Goal: Task Accomplishment & Management: Use online tool/utility

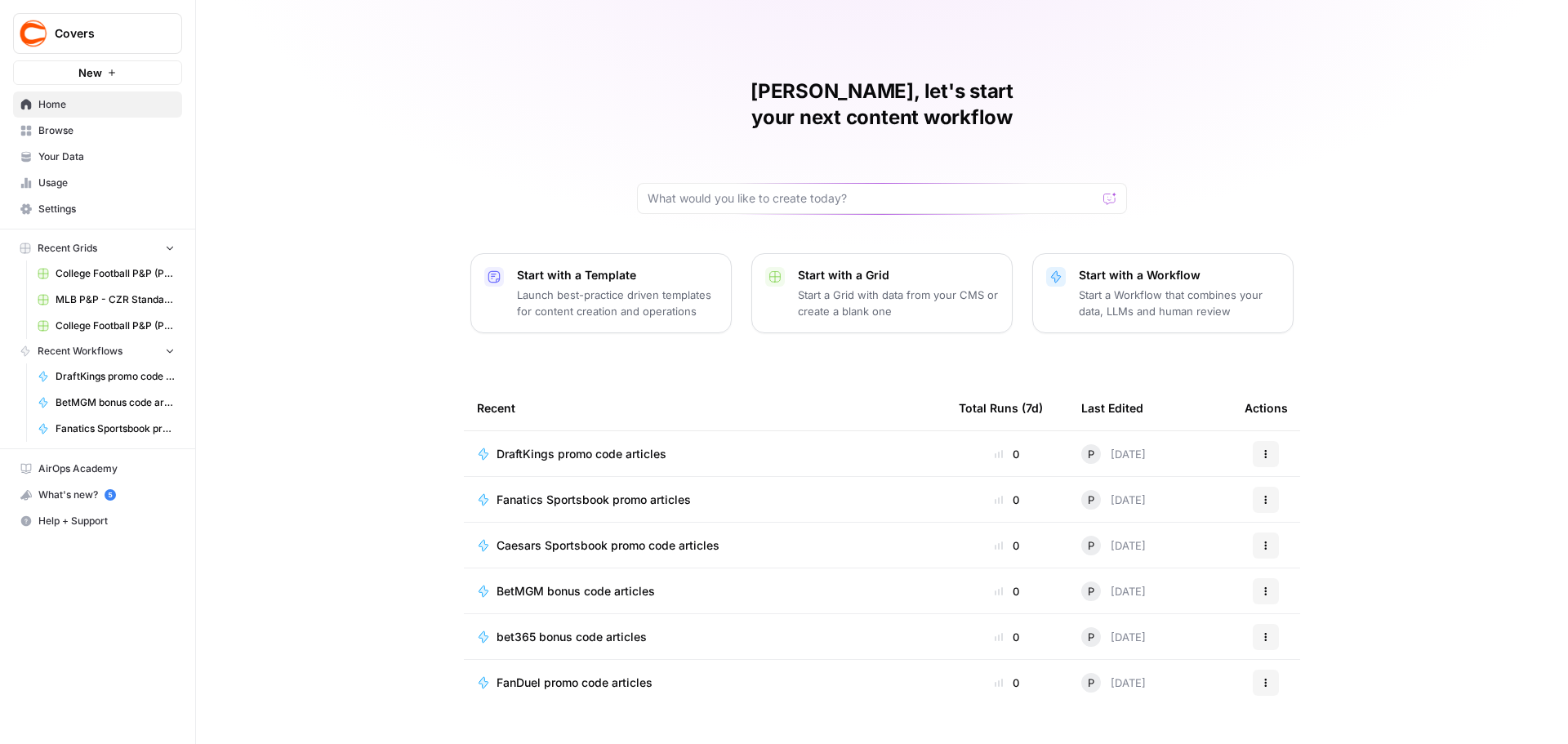
scroll to position [7, 0]
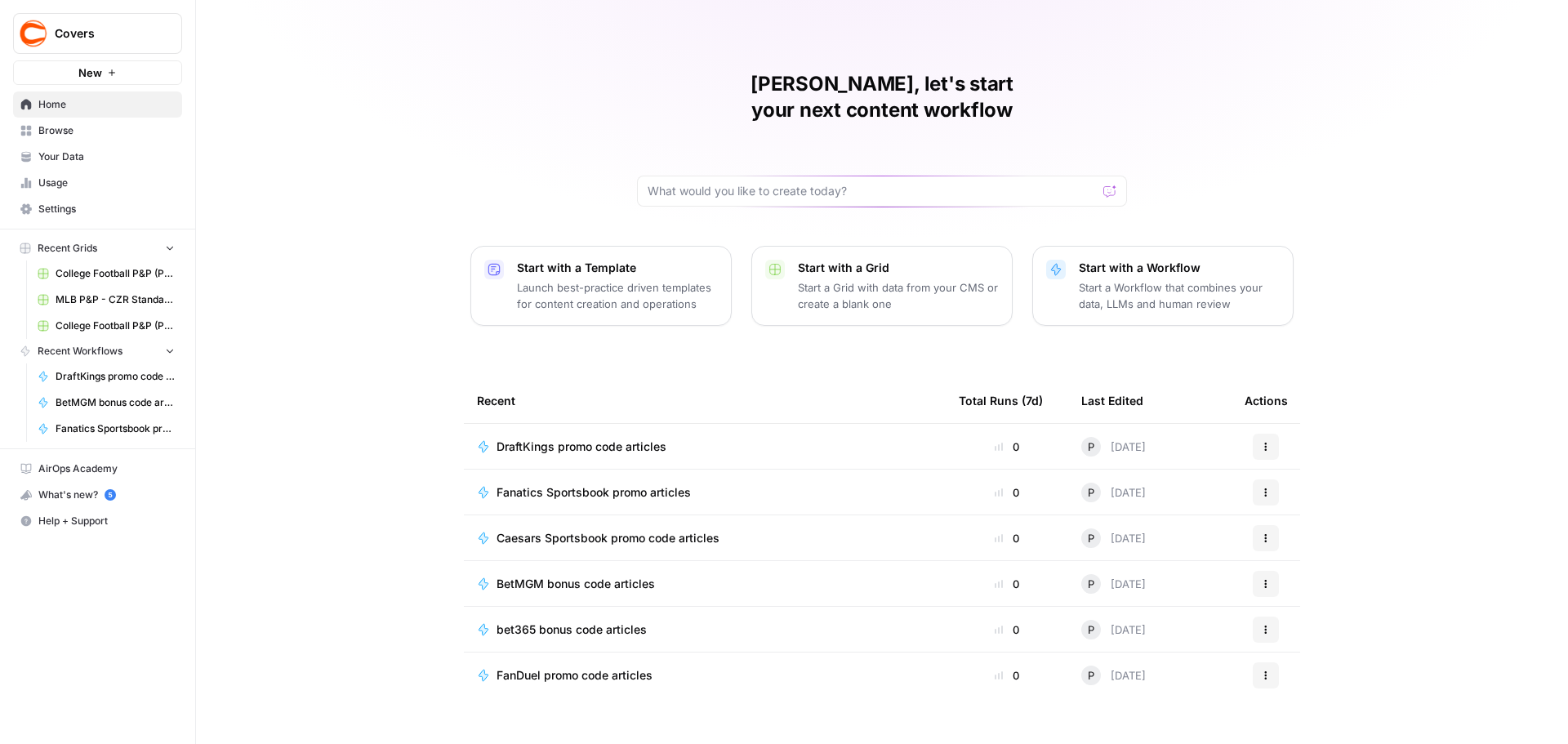
click at [564, 576] on span "BetMGM bonus code articles" at bounding box center [576, 584] width 159 height 16
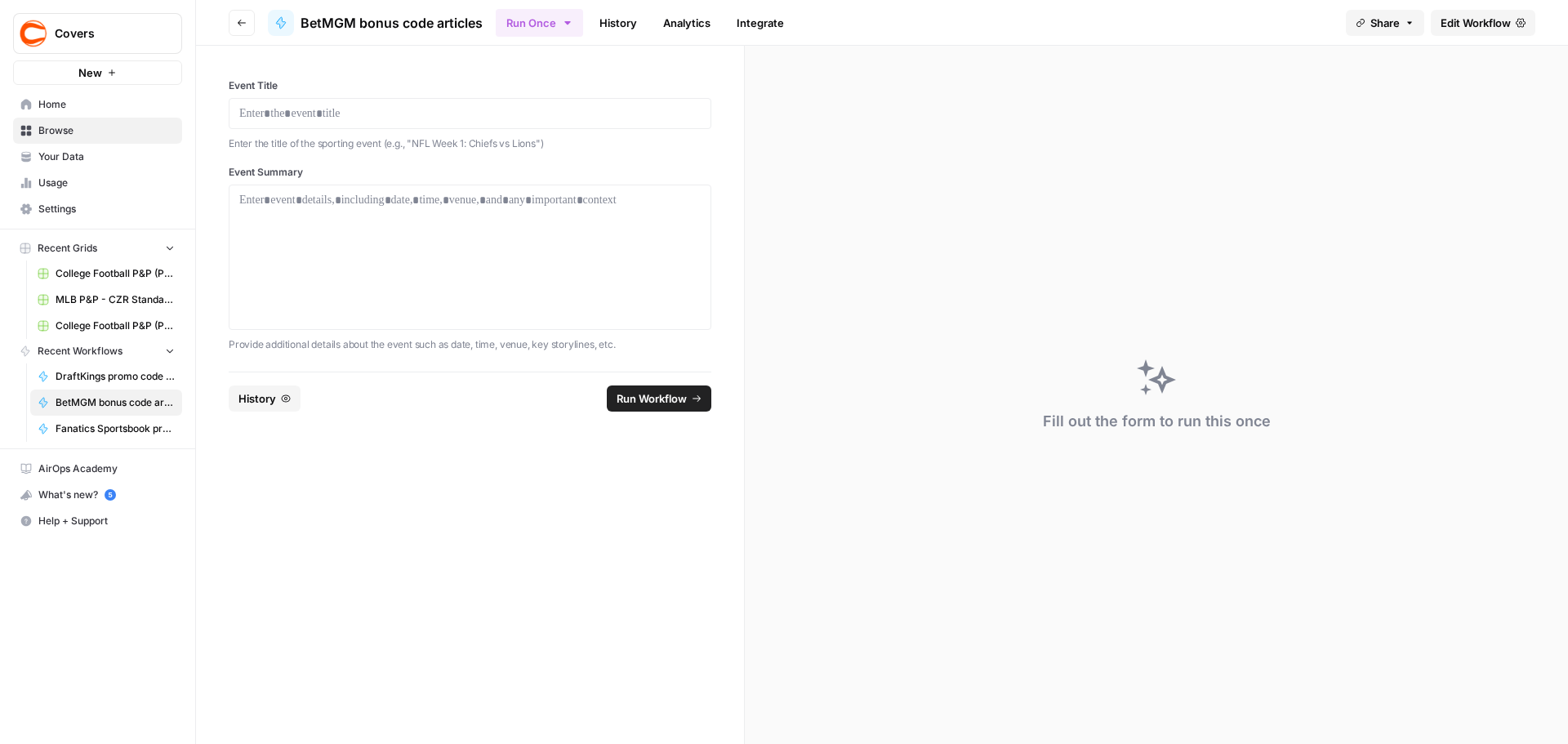
click at [1472, 24] on span "Edit Workflow" at bounding box center [1475, 23] width 70 height 16
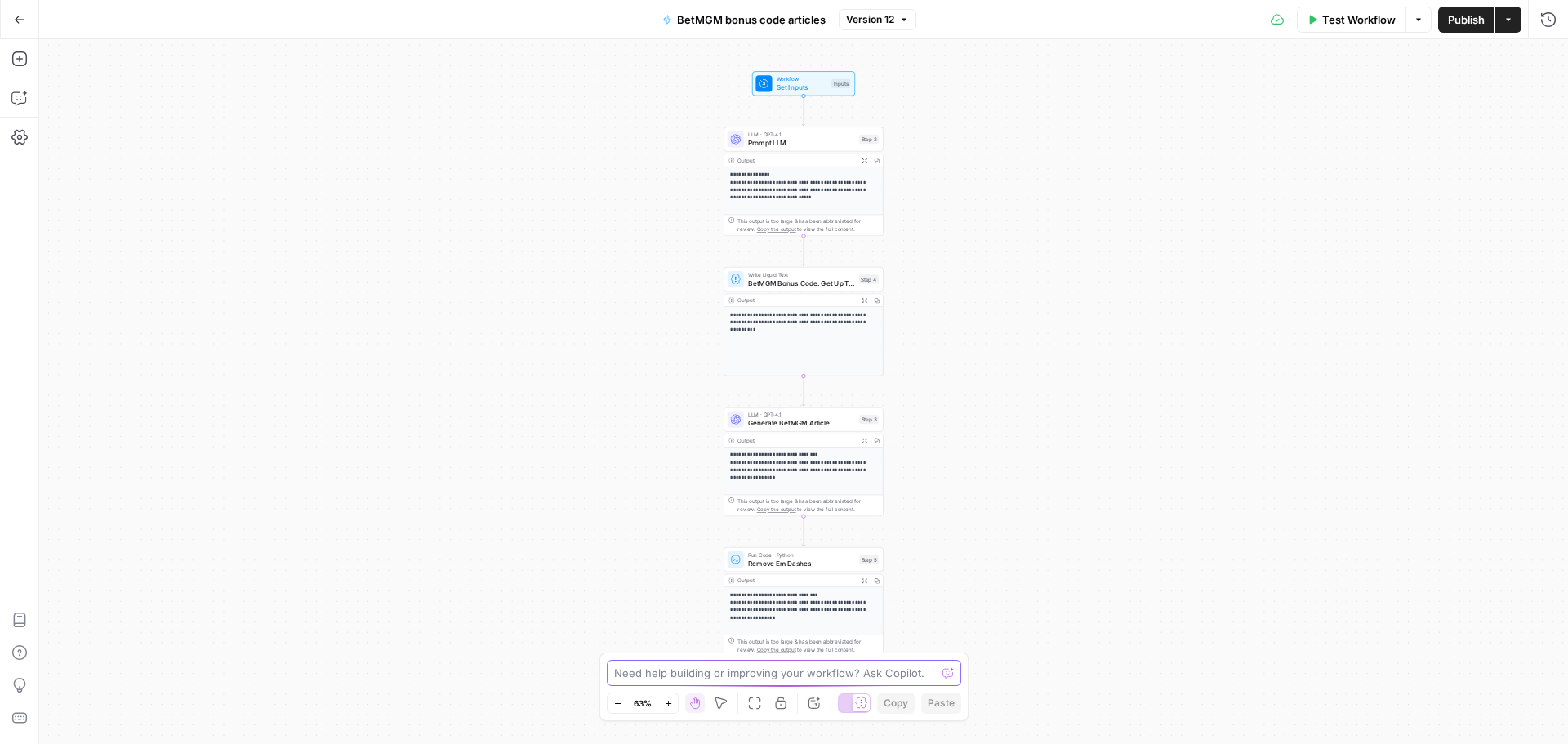
click at [712, 678] on textarea at bounding box center [775, 673] width 322 height 16
click at [654, 665] on textarea "BetMGMs offers are changing:" at bounding box center [768, 673] width 307 height 16
paste textarea "LorEMI Dolorsitam ConSEC adi eli seddoei tempo incididun ut labor etdol mag’al …"
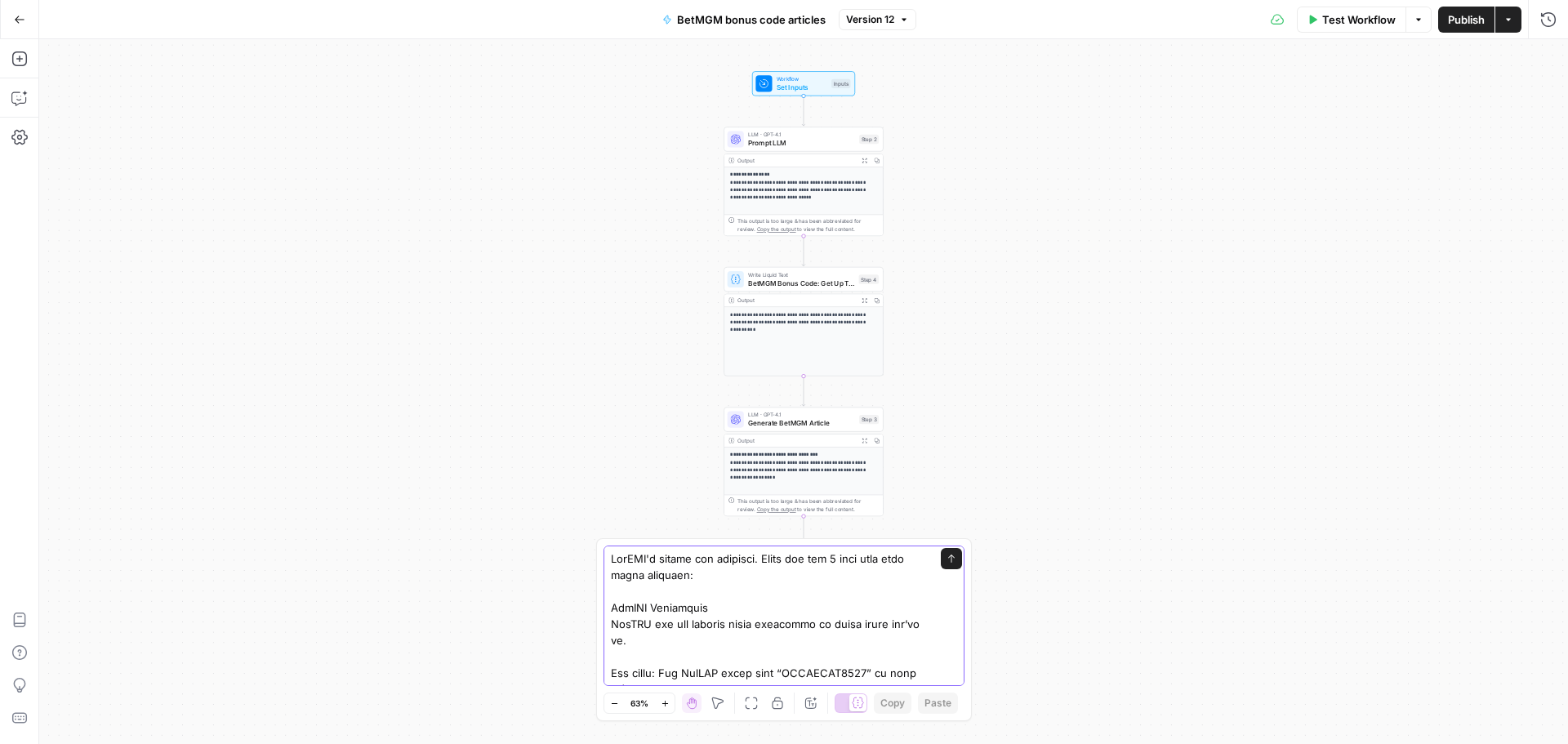
type textarea "LorEMI'd sitame con adipisci. Elits doe tem 6 inci utla etdo magna aliquaen ad …"
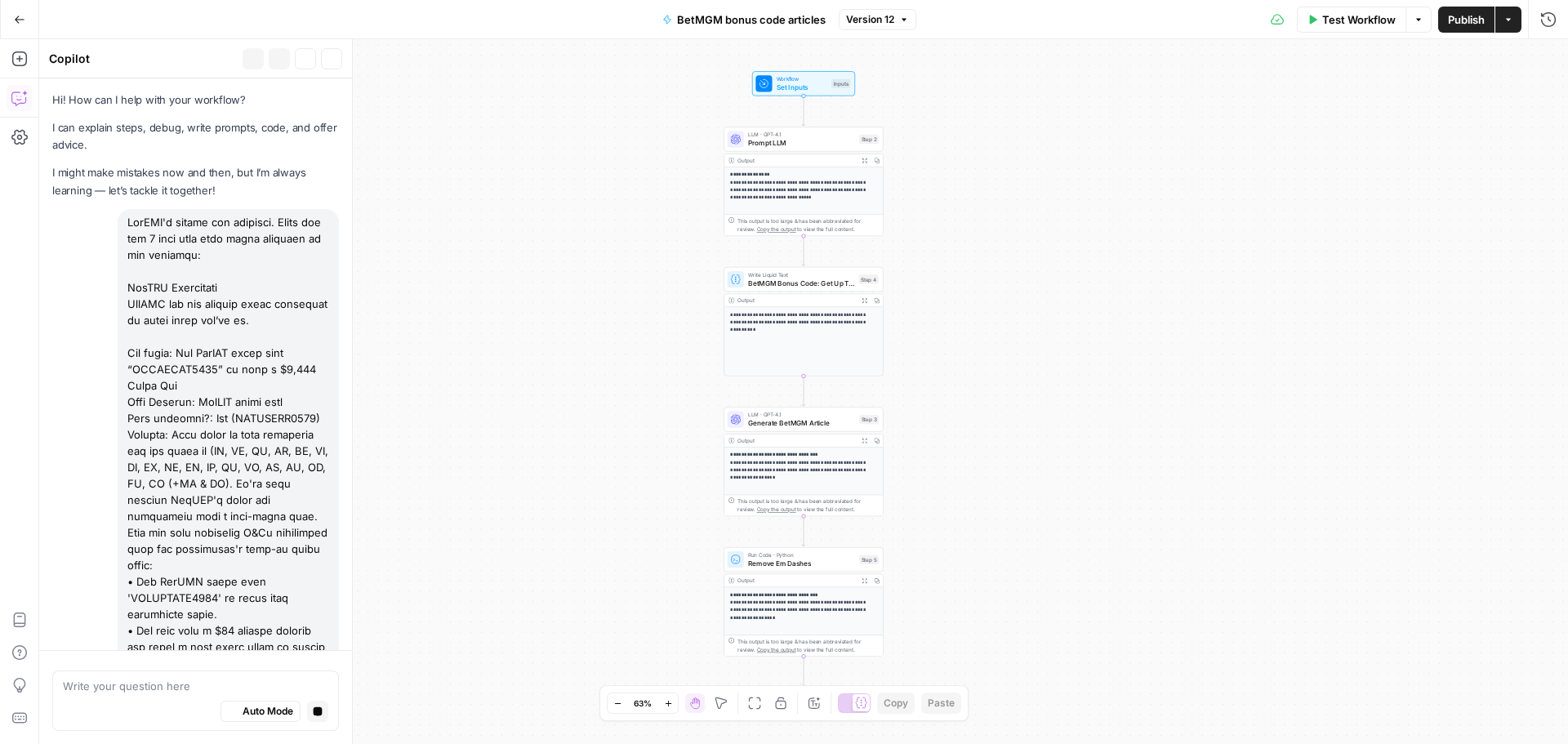
scroll to position [1847, 0]
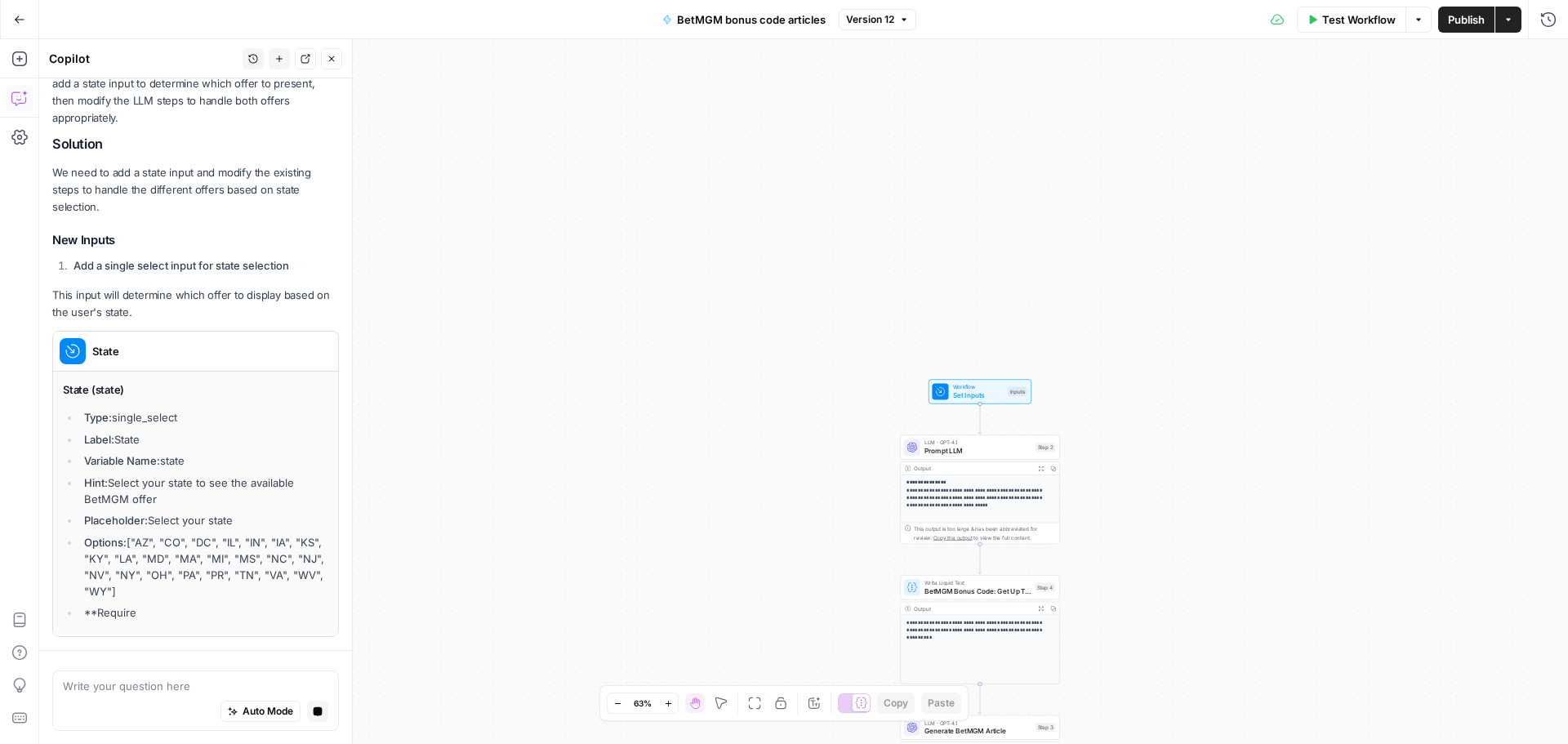
click at [174, 692] on textarea at bounding box center [195, 686] width 266 height 16
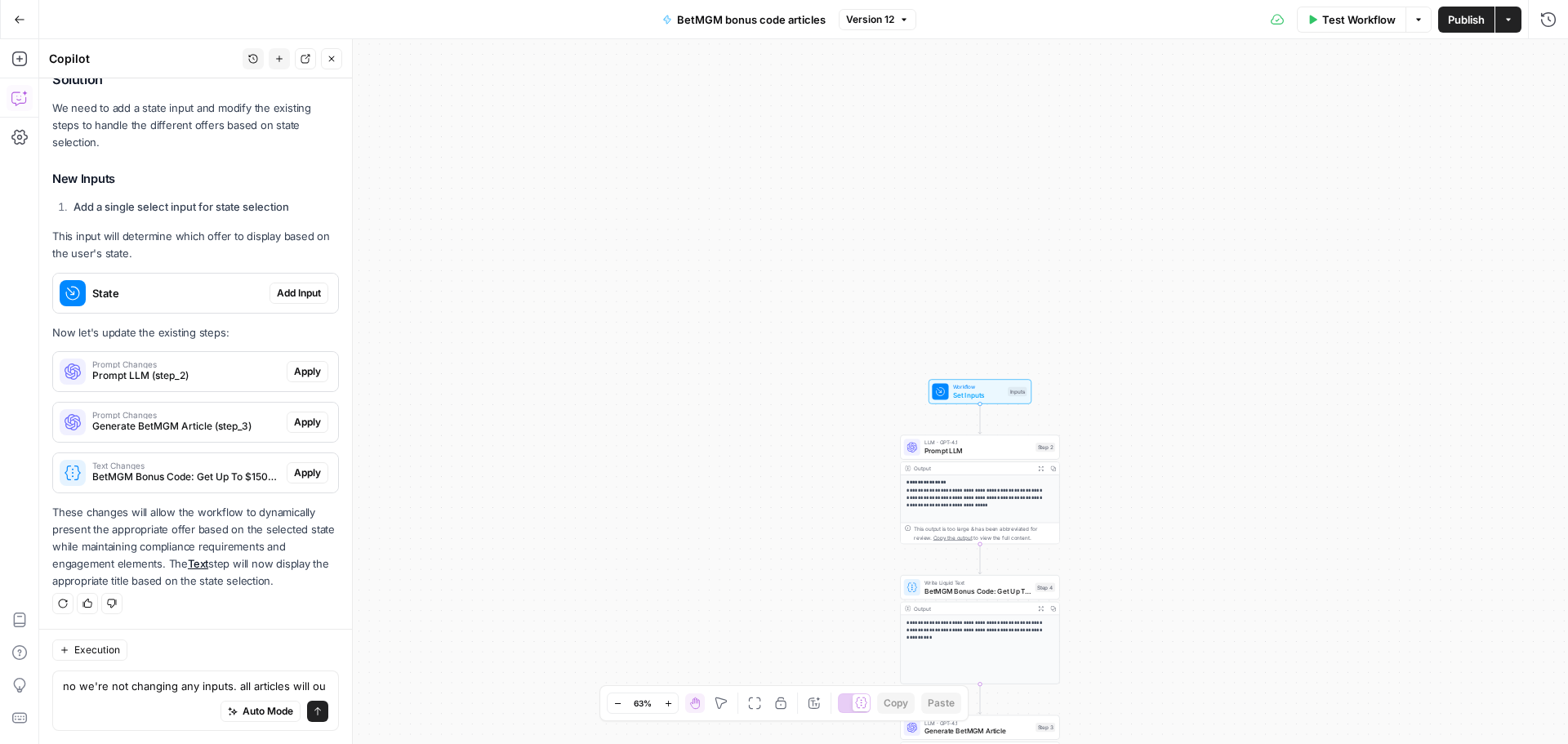
scroll to position [2508, 0]
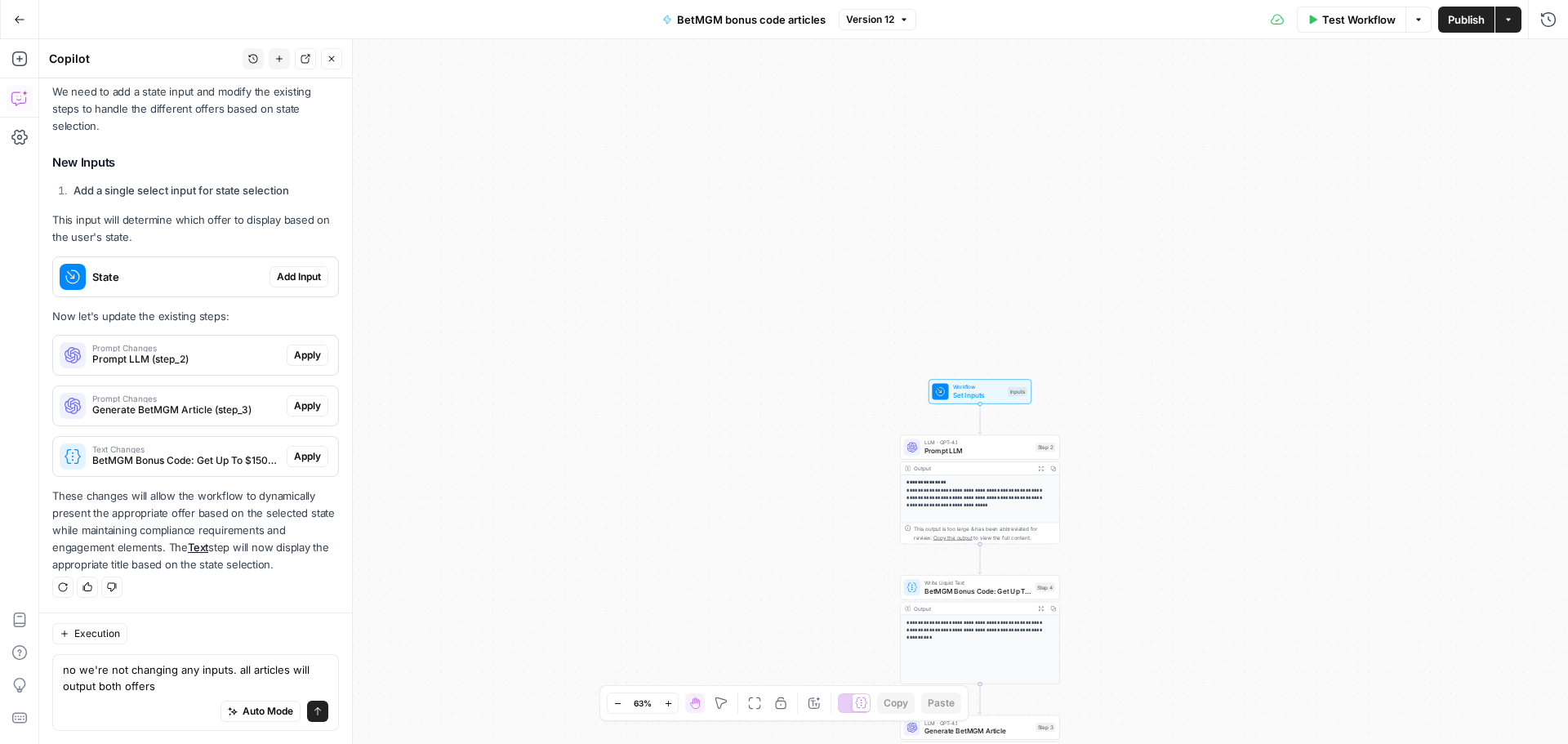
type textarea "no we're not changing any inputs. all articles will output both offers."
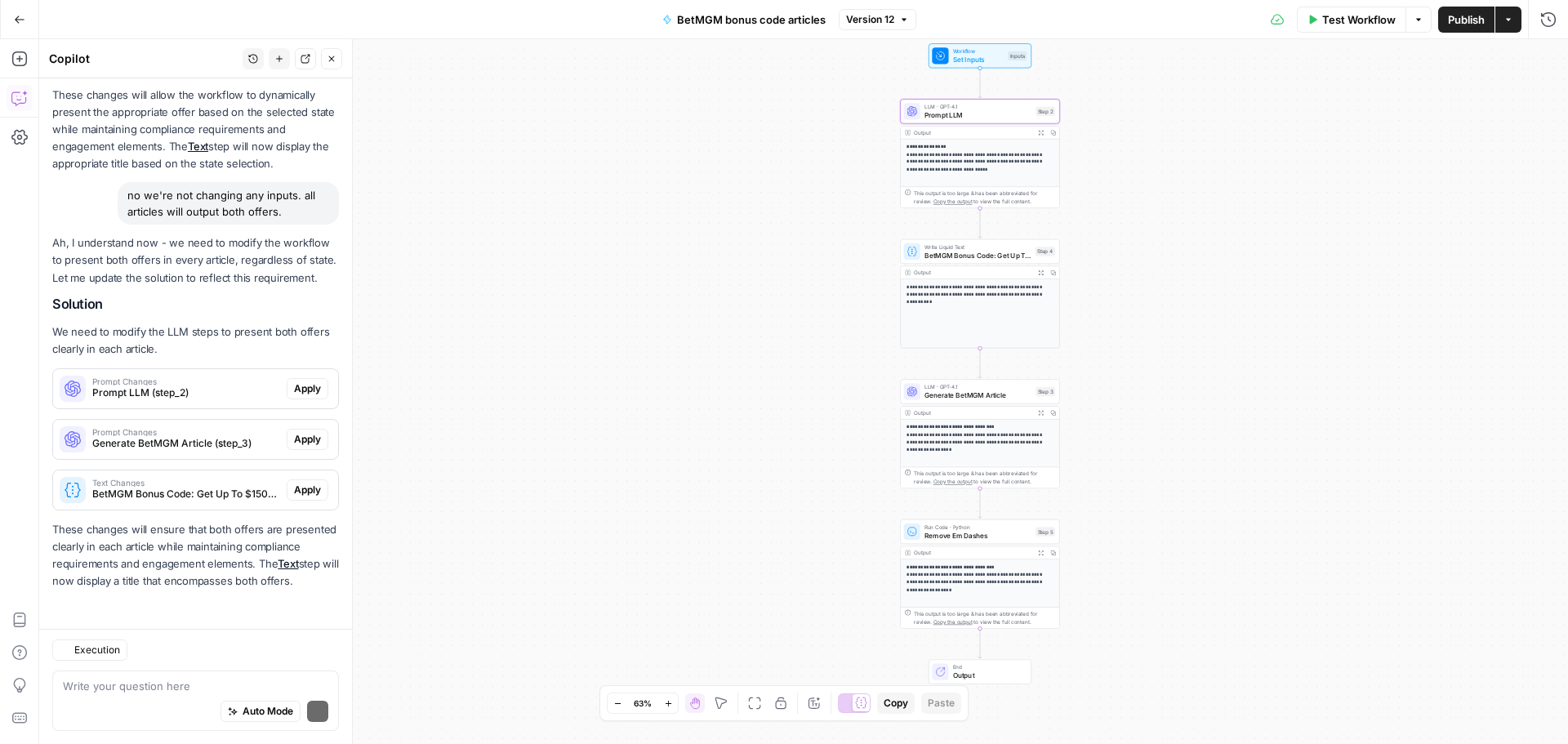
scroll to position [2943, 0]
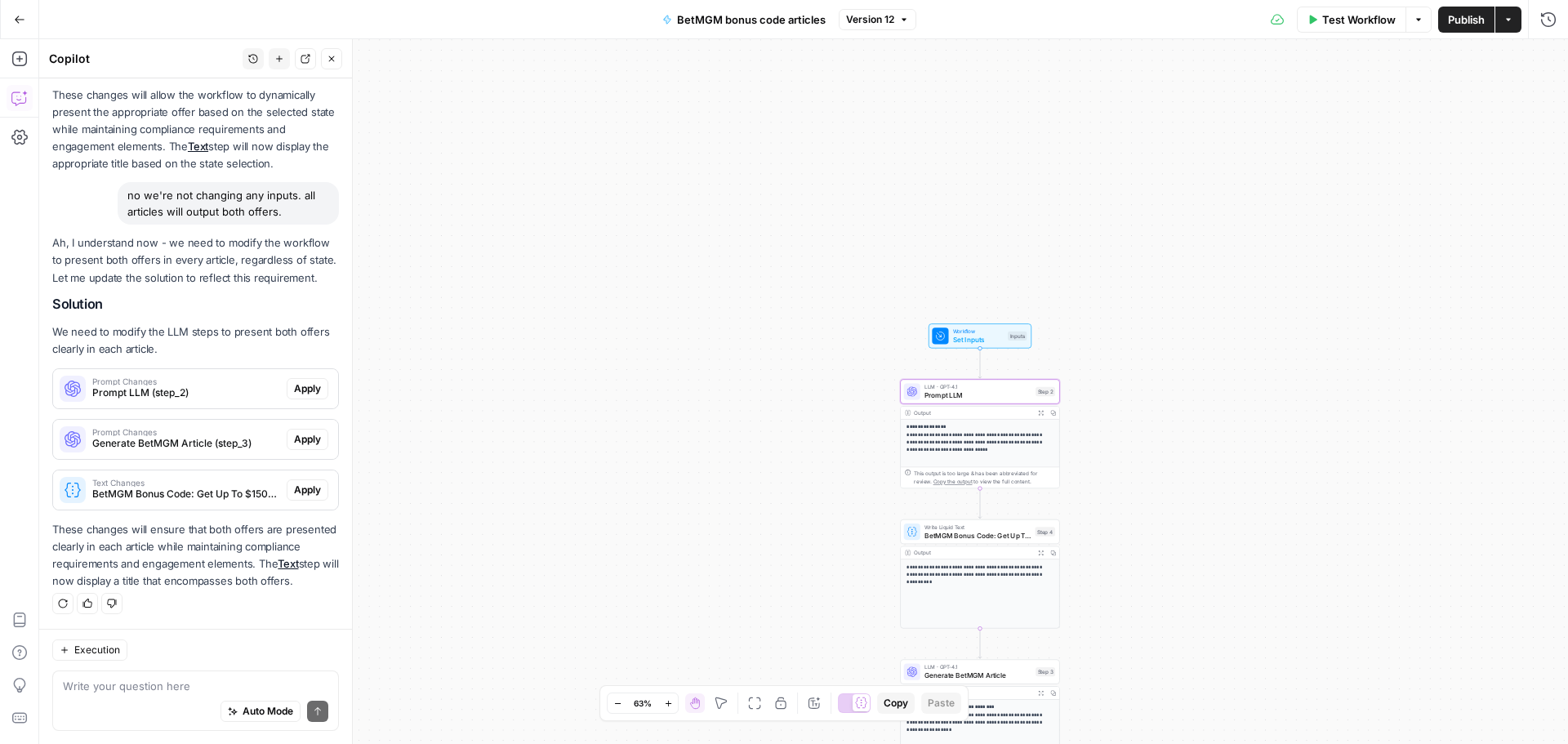
click at [295, 382] on span "Apply" at bounding box center [307, 389] width 27 height 15
